Goal: Transaction & Acquisition: Book appointment/travel/reservation

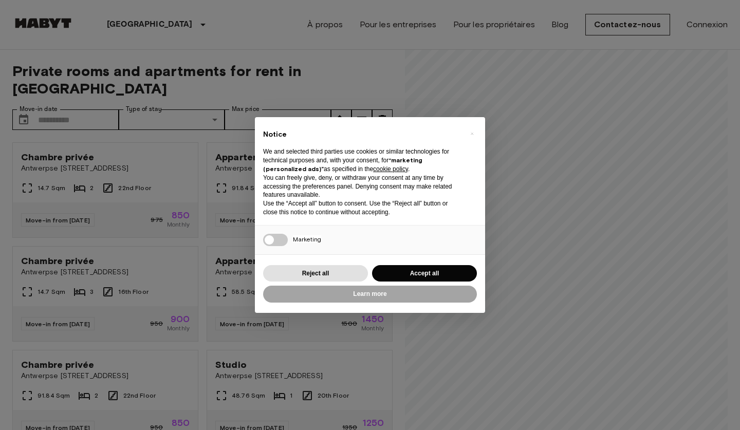
click at [342, 273] on button "Reject all" at bounding box center [315, 273] width 105 height 17
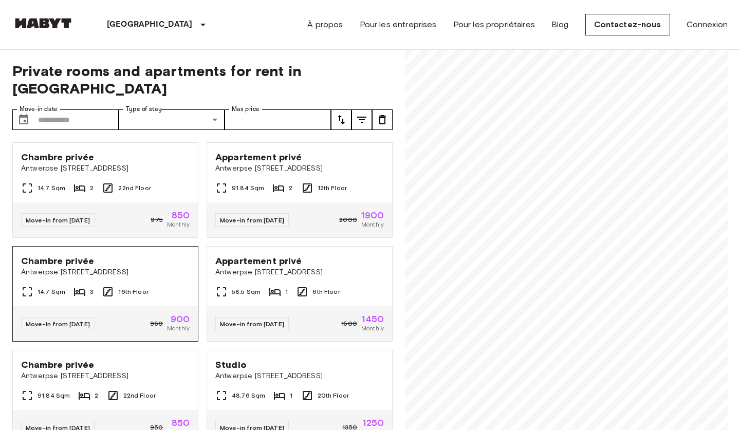
scroll to position [1, 0]
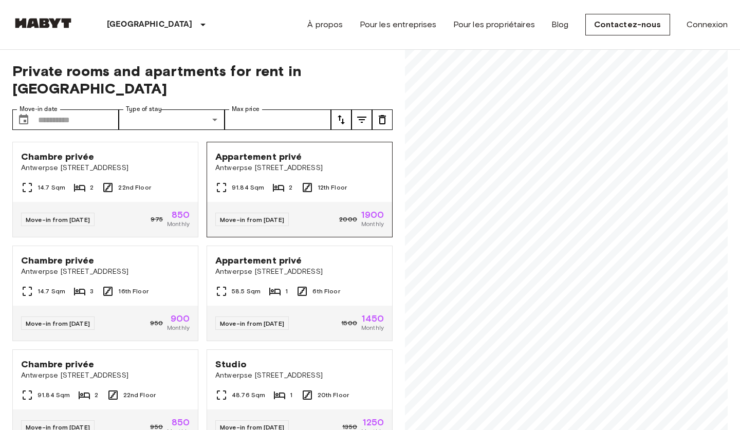
click at [215, 202] on div "Move-in from 02 [DATE] 1900 Monthly" at bounding box center [299, 219] width 185 height 35
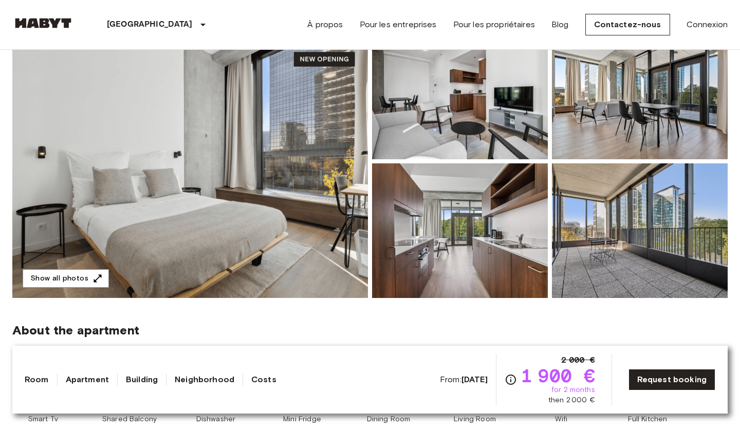
scroll to position [83, 0]
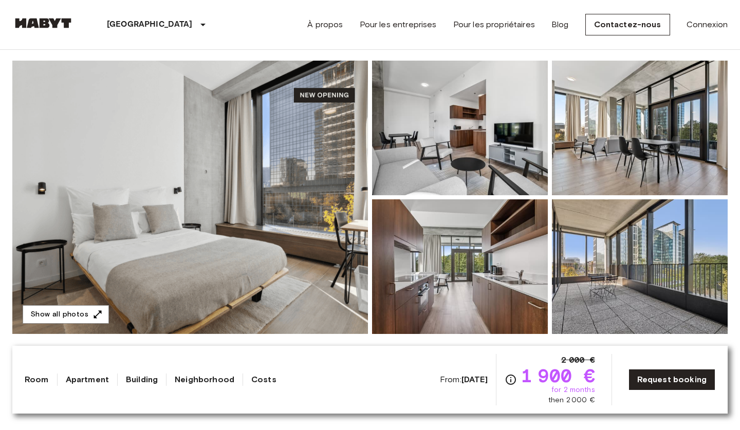
click at [254, 196] on img at bounding box center [190, 197] width 356 height 273
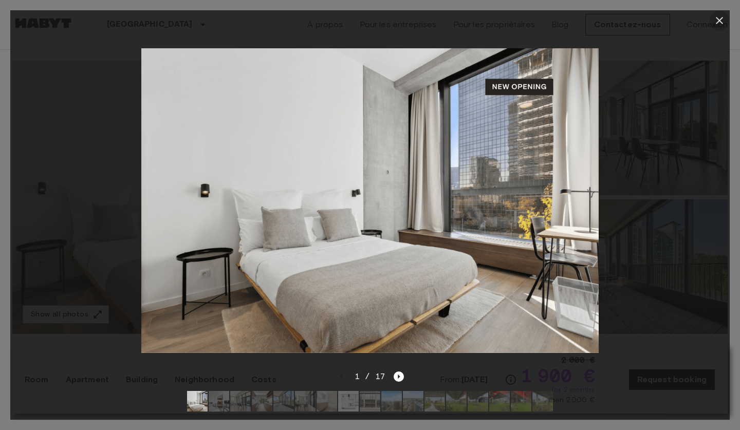
click at [716, 21] on icon "button" at bounding box center [719, 20] width 7 height 7
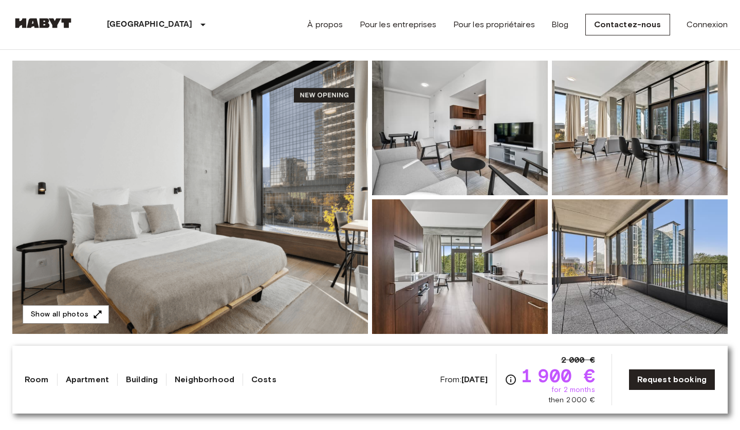
click at [478, 317] on img at bounding box center [460, 266] width 176 height 135
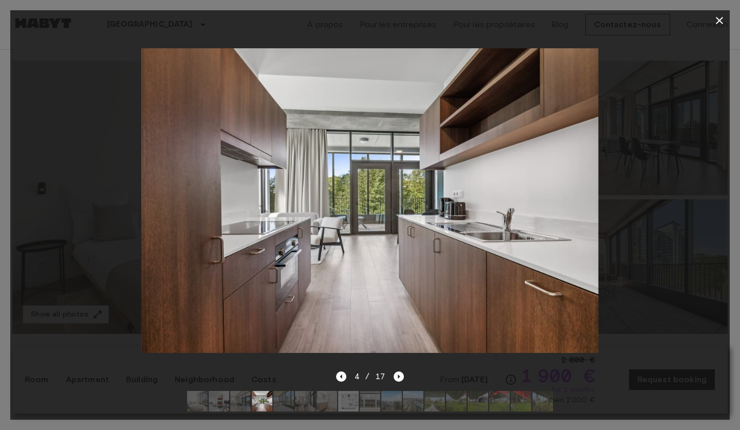
click at [735, 27] on div at bounding box center [370, 215] width 740 height 430
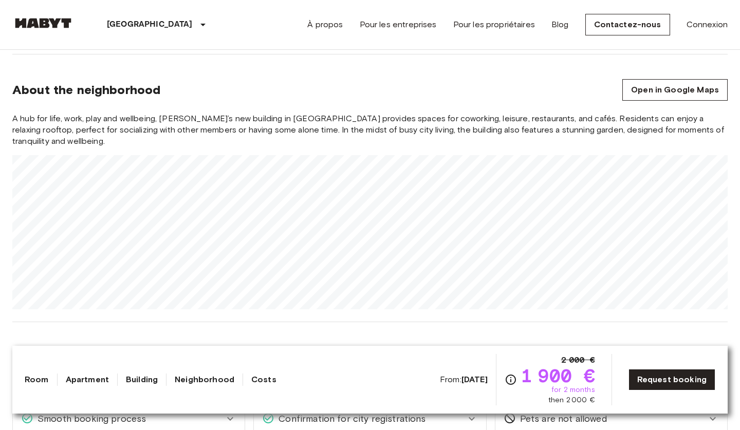
scroll to position [801, 0]
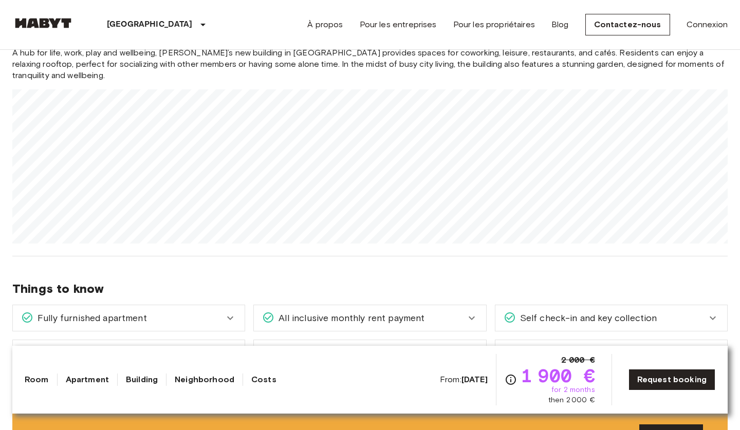
click at [446, 346] on div "Confirmation for city registrations" at bounding box center [363, 352] width 203 height 13
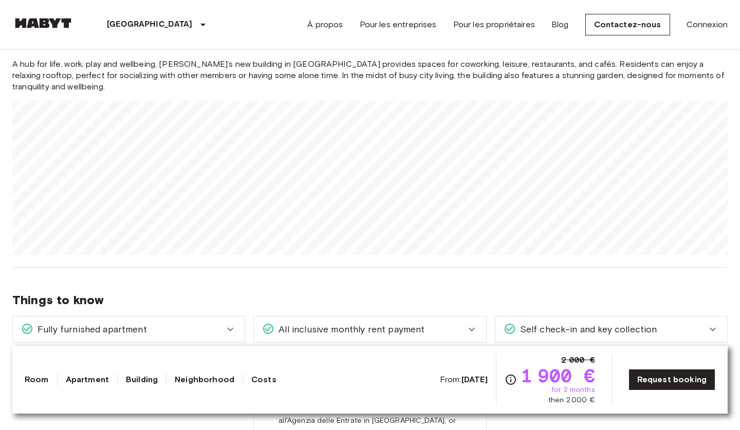
scroll to position [789, 0]
click at [537, 324] on span "Self check-in and key collection" at bounding box center [586, 330] width 141 height 13
click at [465, 359] on icon at bounding box center [471, 365] width 12 height 12
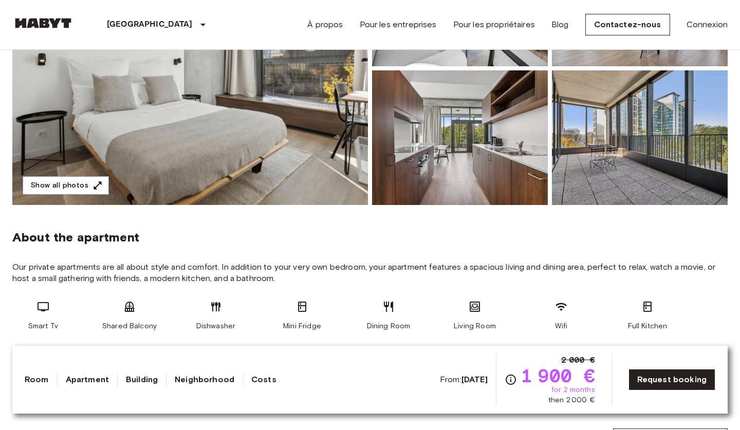
scroll to position [212, 0]
click at [667, 97] on img at bounding box center [640, 137] width 176 height 135
